Goal: Use online tool/utility: Use online tool/utility

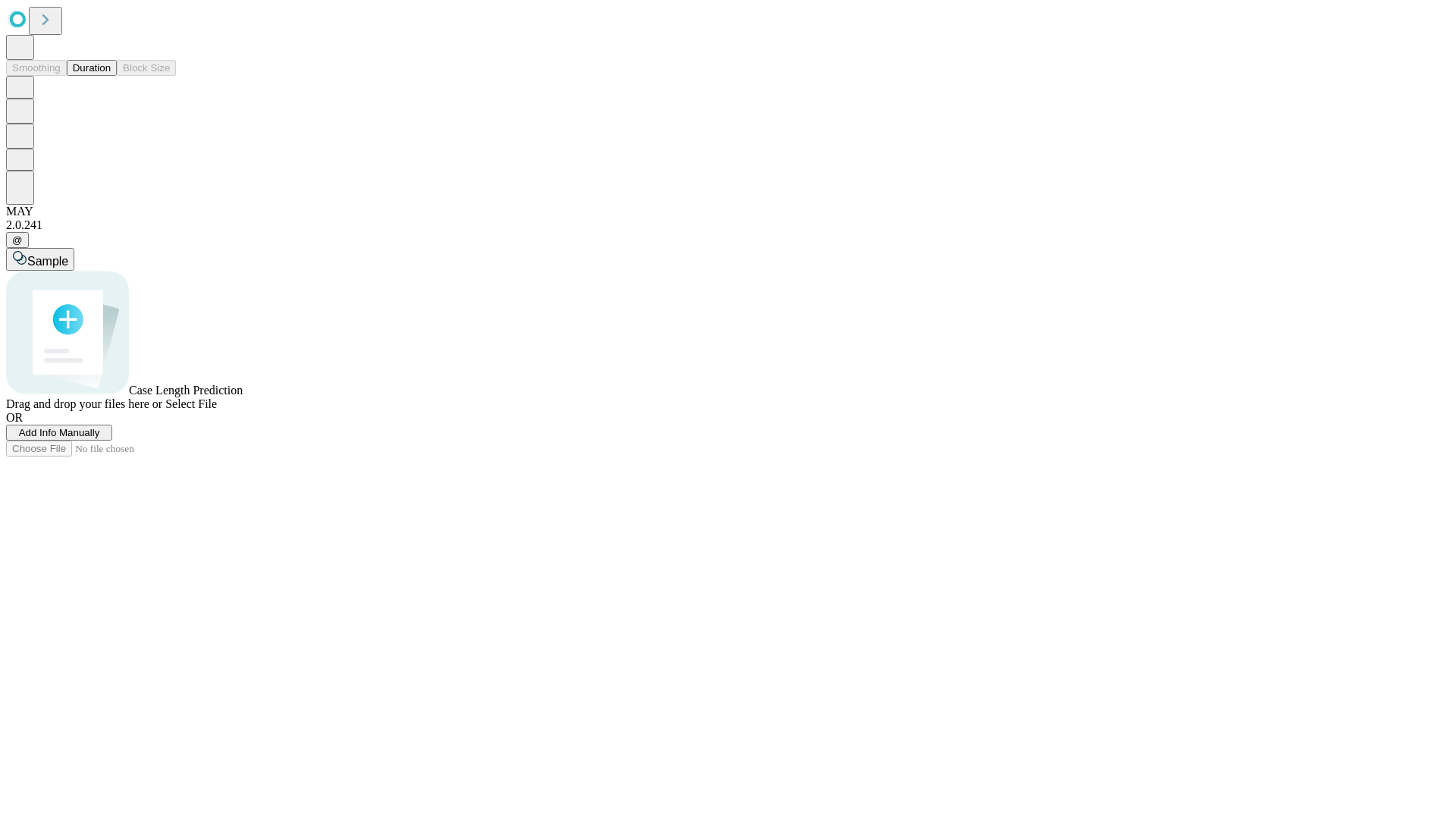
click at [111, 76] on button "Duration" at bounding box center [92, 68] width 50 height 16
click at [68, 255] on span "Sample" at bounding box center [48, 260] width 41 height 13
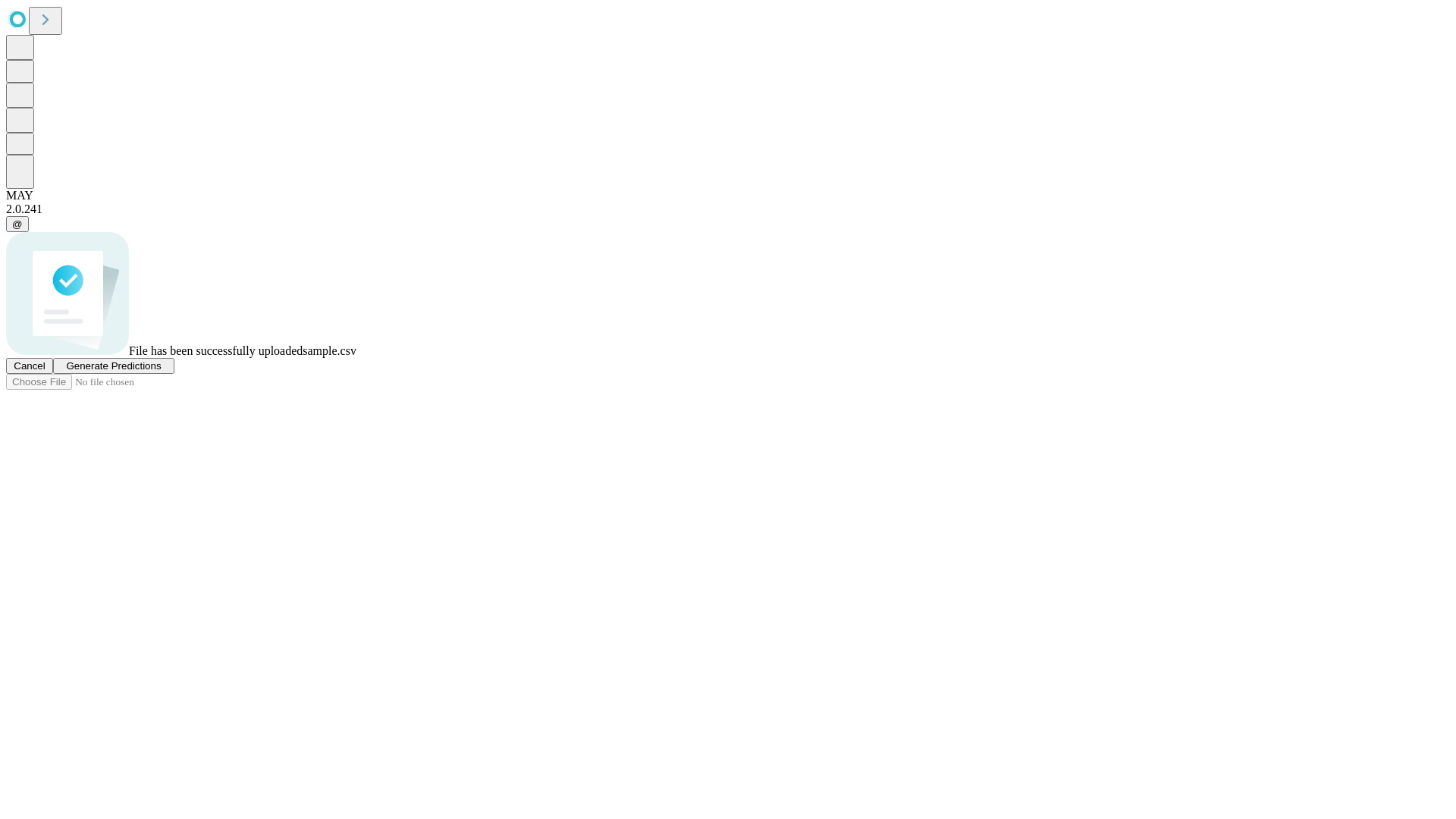
click at [161, 372] on span "Generate Predictions" at bounding box center [114, 367] width 95 height 12
